Goal: Task Accomplishment & Management: Manage account settings

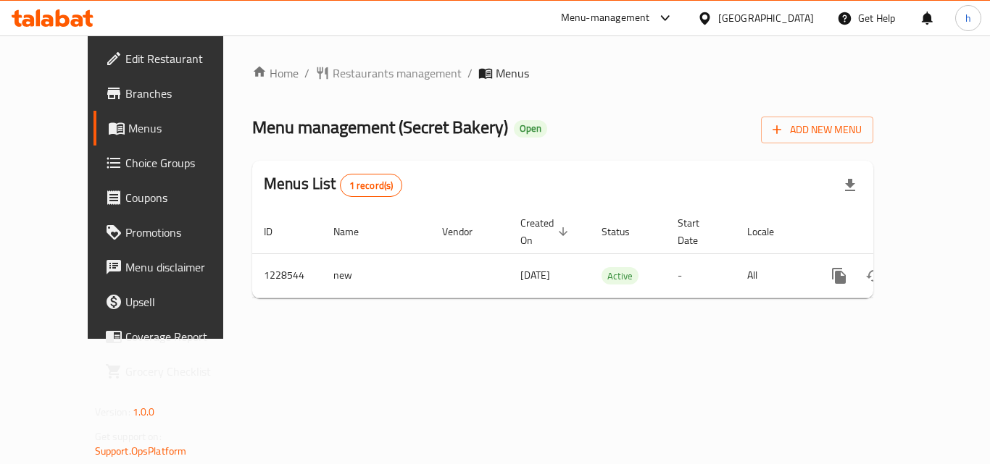
click at [125, 165] on span "Choice Groups" at bounding box center [183, 162] width 116 height 17
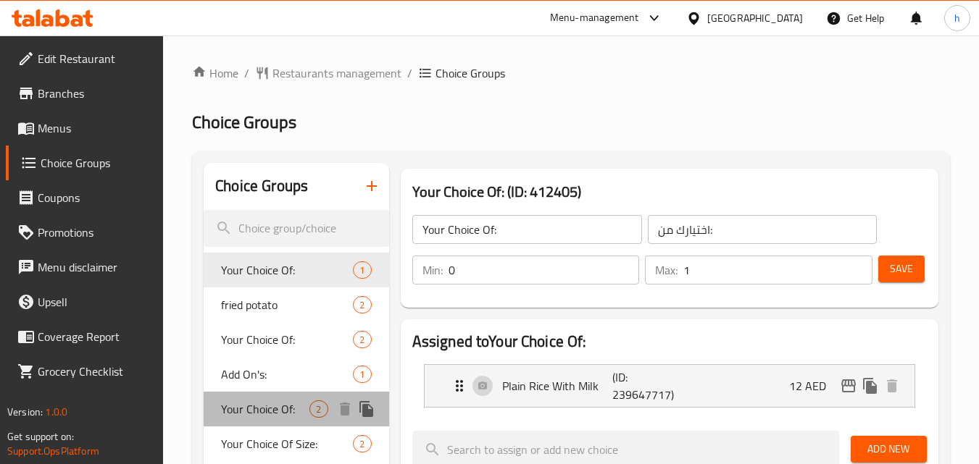
scroll to position [72, 0]
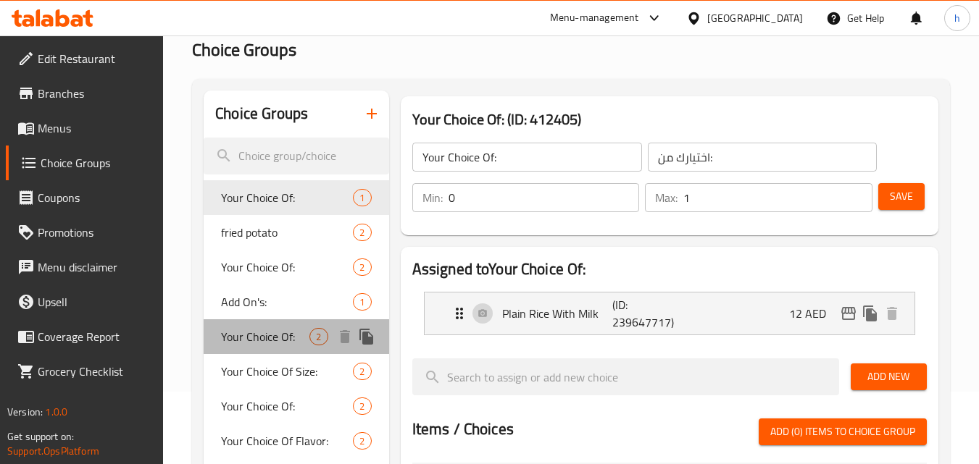
click at [259, 338] on span "Your Choice Of:" at bounding box center [265, 336] width 88 height 17
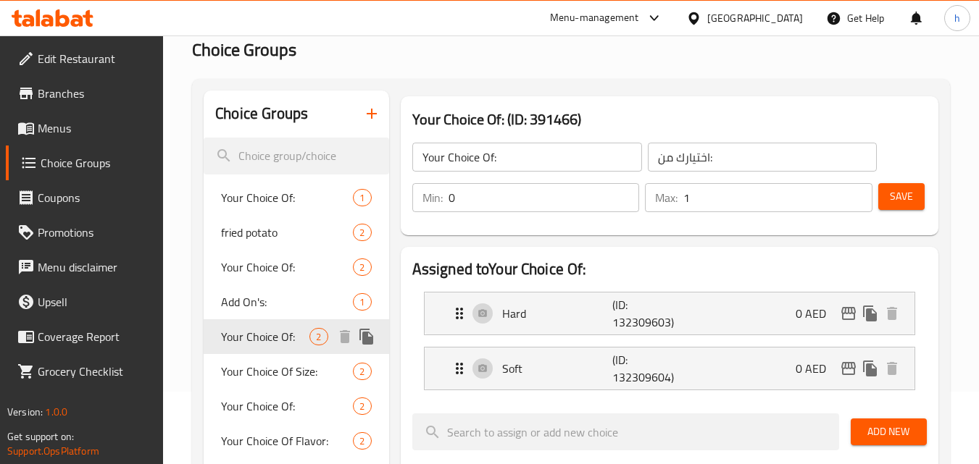
type input "إختيارك من:"
type input "1"
click at [241, 305] on span "Add On's:" at bounding box center [265, 301] width 88 height 17
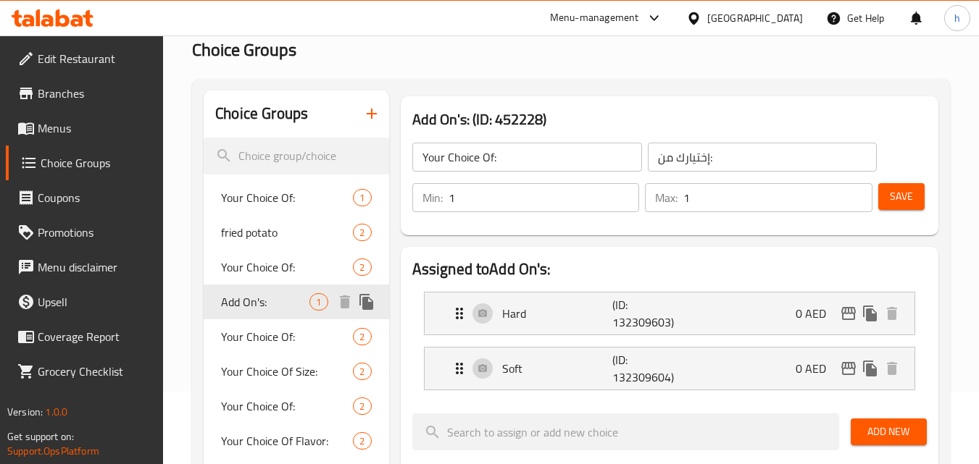
type input "Add On's:"
type input "الإضافات:"
type input "0"
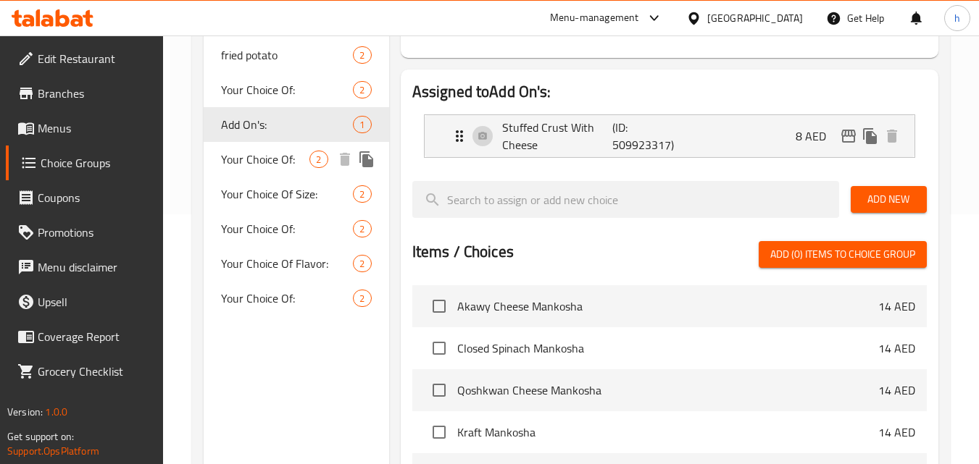
scroll to position [217, 0]
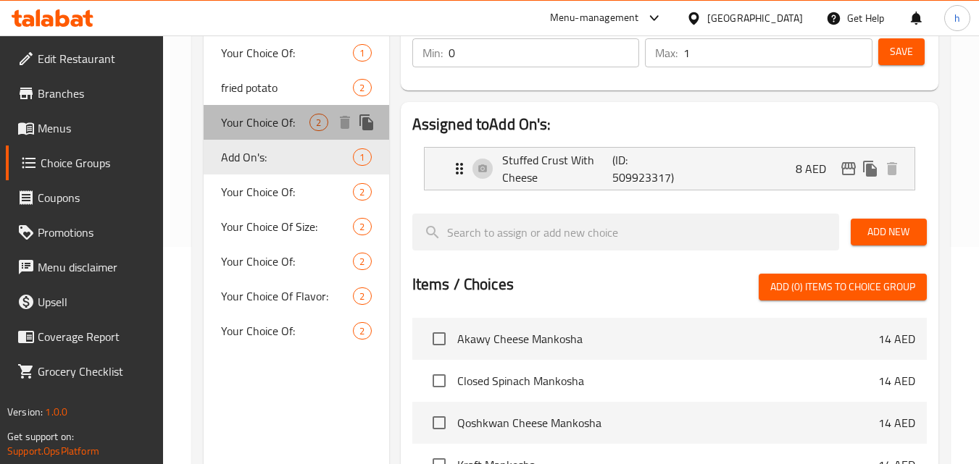
click at [259, 117] on span "Your Choice Of:" at bounding box center [265, 122] width 88 height 17
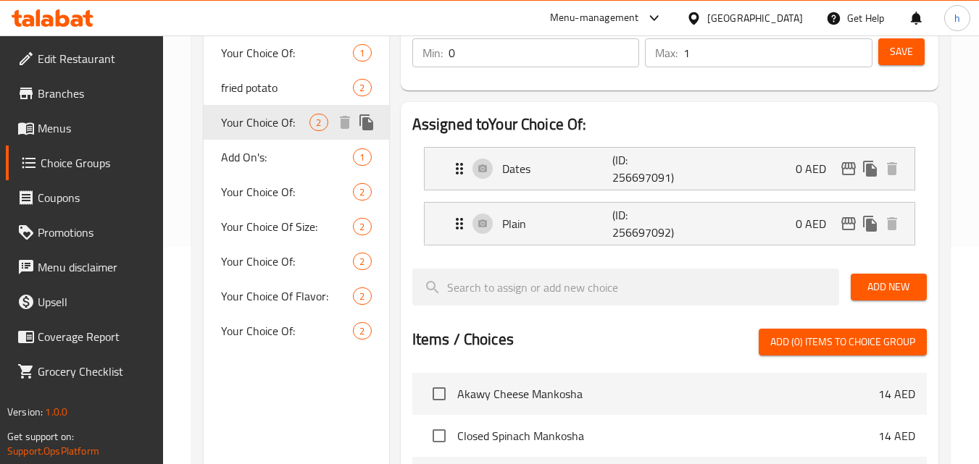
type input "Your Choice Of:"
type input "اختيارك من:"
type input "1"
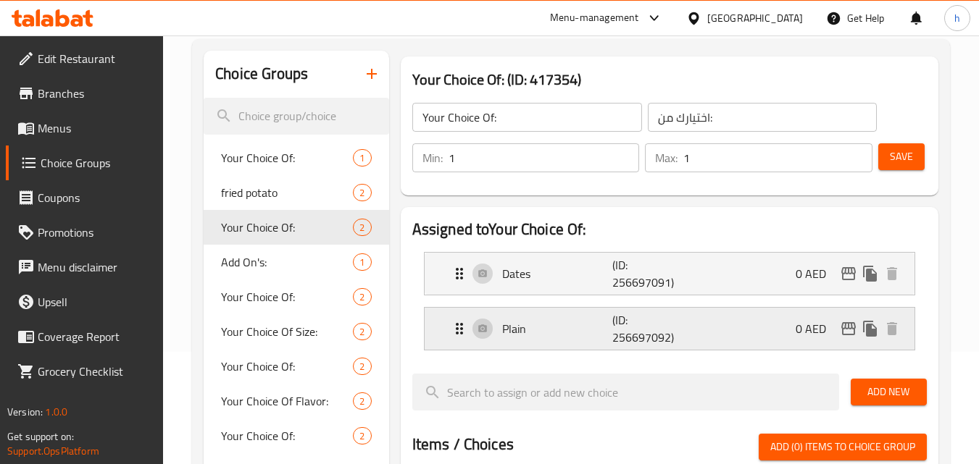
scroll to position [72, 0]
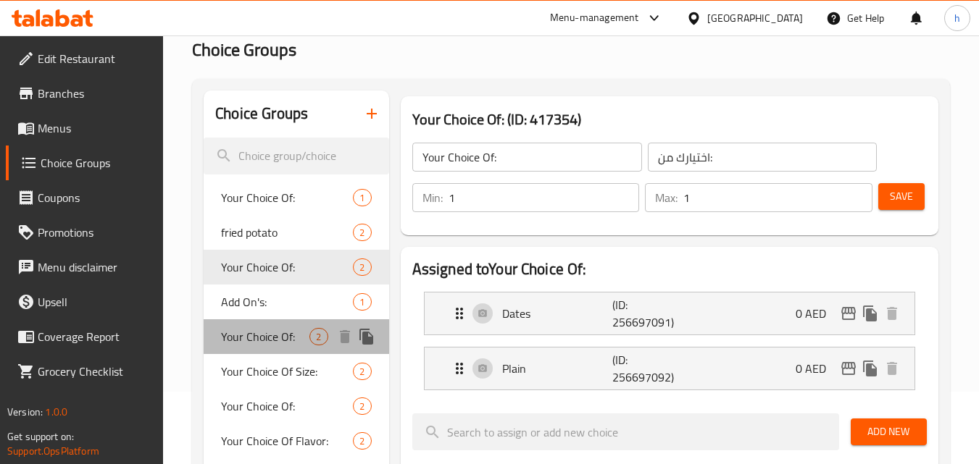
click at [257, 341] on span "Your Choice Of:" at bounding box center [265, 336] width 88 height 17
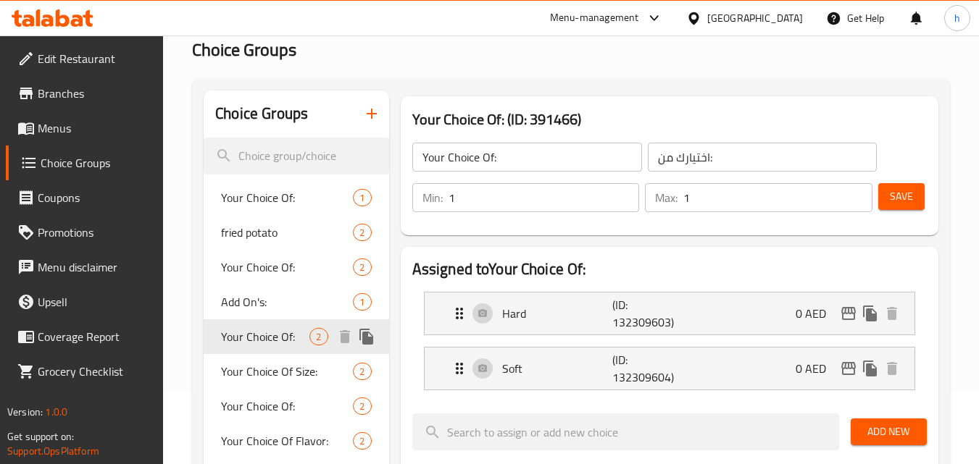
type input "إختيارك من:"
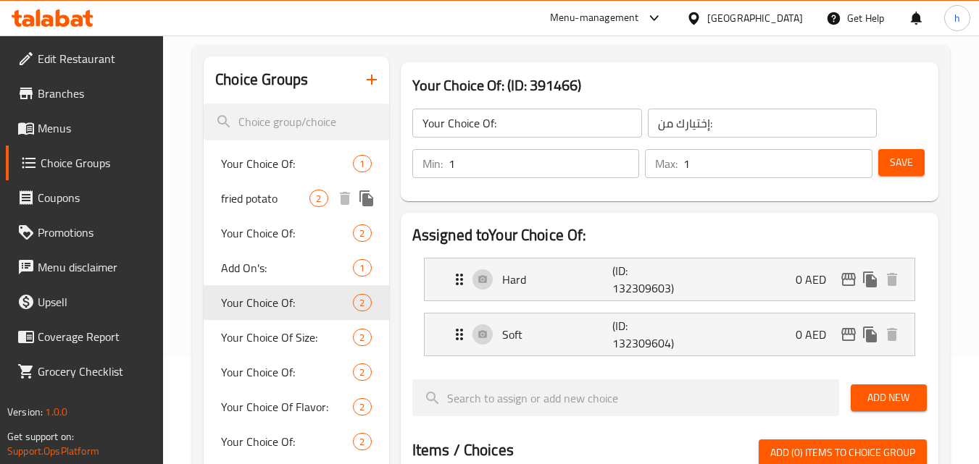
scroll to position [0, 0]
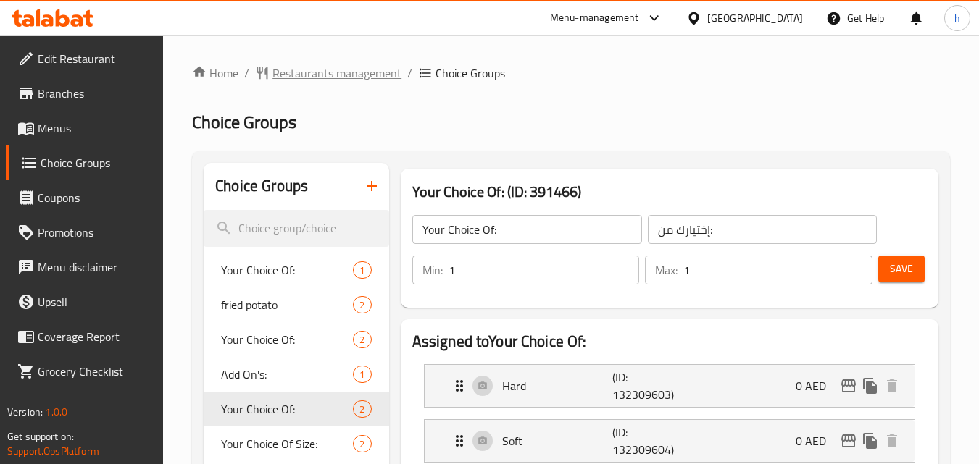
click at [343, 78] on span "Restaurants management" at bounding box center [336, 72] width 129 height 17
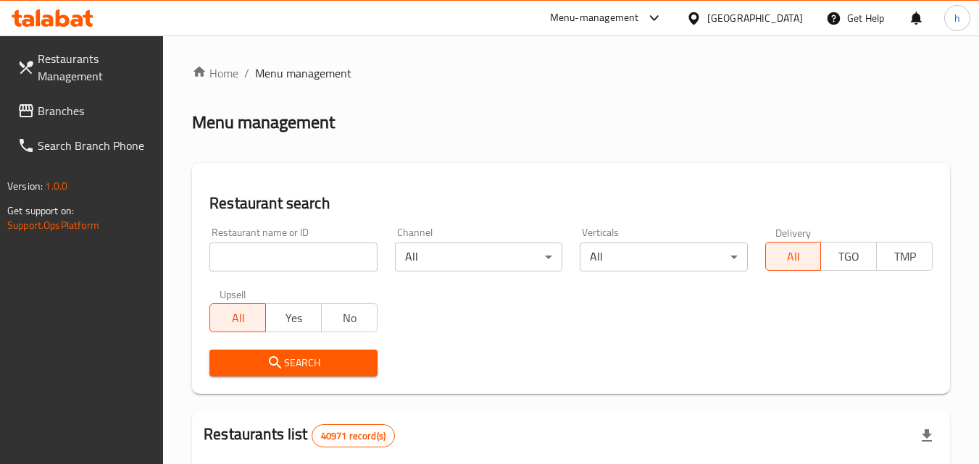
click at [320, 256] on input "search" at bounding box center [292, 257] width 167 height 29
click at [60, 110] on span "Branches" at bounding box center [95, 110] width 114 height 17
